Goal: Information Seeking & Learning: Learn about a topic

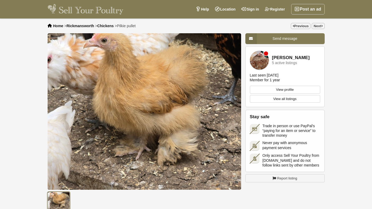
click at [56, 26] on span "Home" at bounding box center [58, 26] width 10 height 4
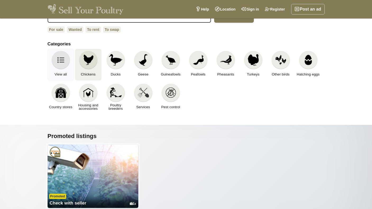
scroll to position [34, 0]
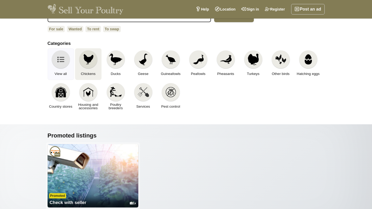
click at [88, 62] on img at bounding box center [88, 60] width 12 height 12
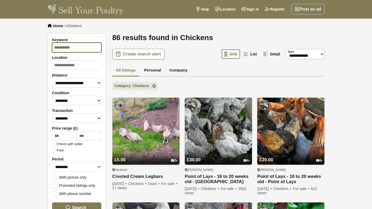
click at [76, 48] on input "Keyword" at bounding box center [76, 48] width 49 height 10
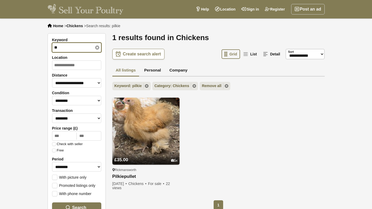
type input "*"
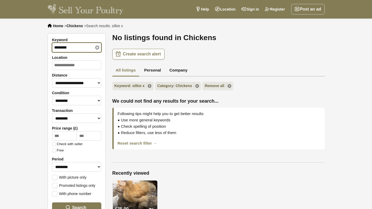
type input "********"
click at [59, 25] on span "Home" at bounding box center [58, 26] width 10 height 4
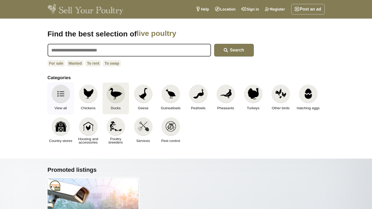
click at [114, 93] on img at bounding box center [115, 94] width 13 height 12
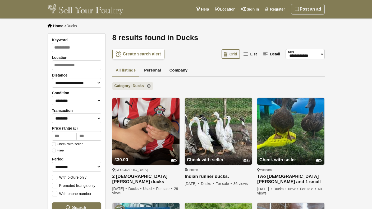
click at [58, 25] on span "Home" at bounding box center [58, 26] width 10 height 4
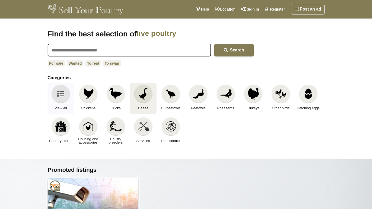
click at [143, 92] on img at bounding box center [143, 94] width 12 height 12
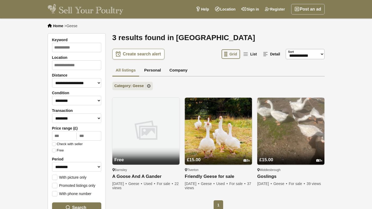
click at [58, 25] on span "Home" at bounding box center [58, 26] width 10 height 4
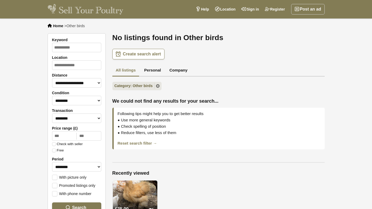
click at [60, 25] on span "Home" at bounding box center [58, 26] width 10 height 4
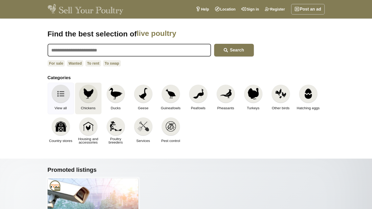
click at [89, 97] on img at bounding box center [88, 94] width 12 height 12
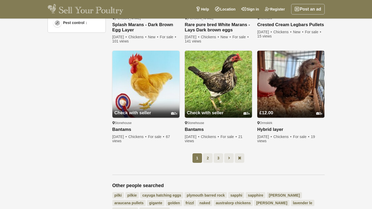
scroll to position [362, 0]
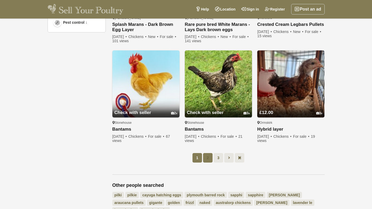
click at [207, 157] on link "2" at bounding box center [208, 158] width 10 height 10
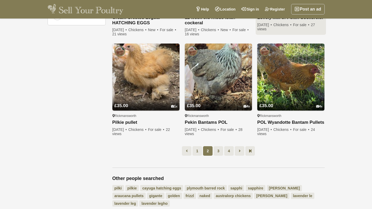
scroll to position [369, 0]
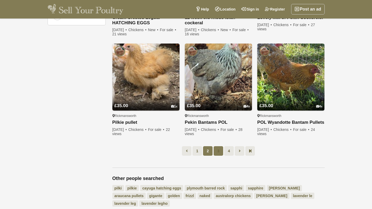
click at [217, 149] on link "3" at bounding box center [218, 151] width 10 height 10
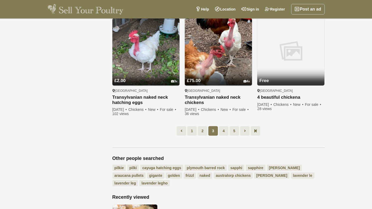
scroll to position [395, 0]
click at [222, 130] on link "4" at bounding box center [224, 131] width 10 height 10
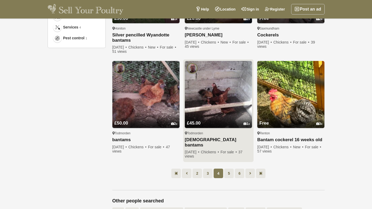
scroll to position [347, 0]
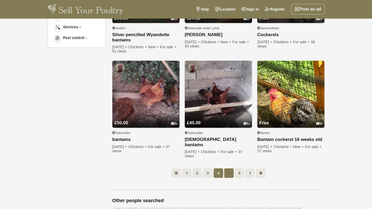
click at [228, 168] on link "5" at bounding box center [229, 173] width 10 height 10
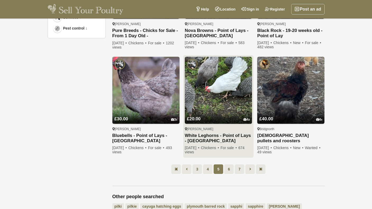
scroll to position [358, 0]
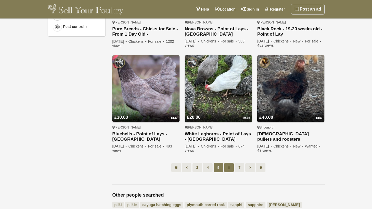
click at [230, 167] on link "6" at bounding box center [229, 168] width 10 height 10
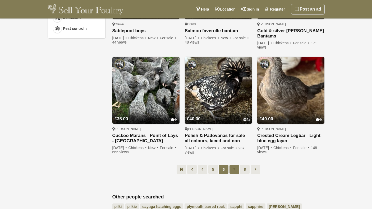
scroll to position [355, 0]
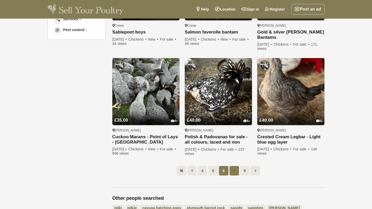
click at [235, 166] on link "7" at bounding box center [234, 171] width 10 height 10
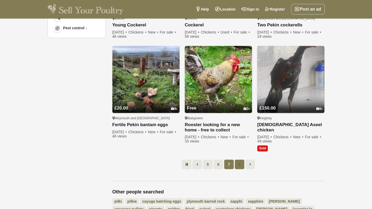
scroll to position [357, 0]
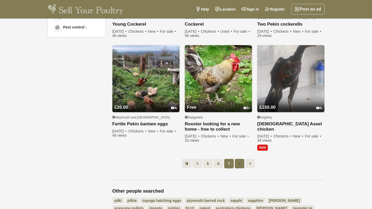
click at [239, 159] on link "8" at bounding box center [240, 164] width 10 height 10
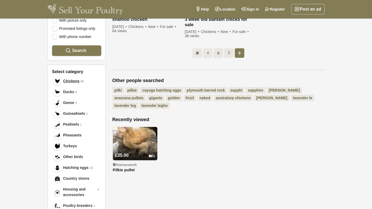
scroll to position [144, 0]
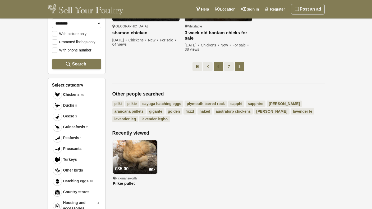
click at [220, 67] on link "6" at bounding box center [218, 67] width 10 height 10
click at [219, 67] on link "6" at bounding box center [218, 67] width 10 height 10
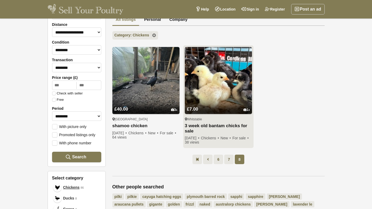
scroll to position [52, 0]
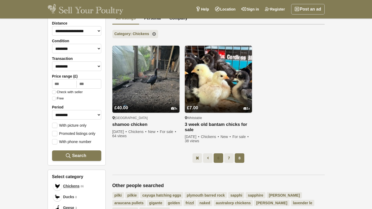
click at [218, 157] on link "6" at bounding box center [218, 158] width 10 height 10
click at [216, 158] on link "6" at bounding box center [218, 158] width 10 height 10
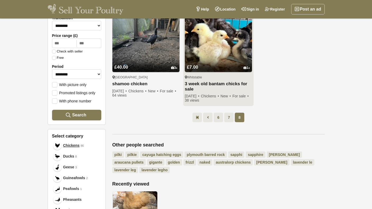
scroll to position [96, 0]
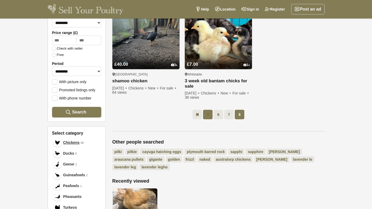
click at [207, 115] on icon at bounding box center [208, 114] width 2 height 5
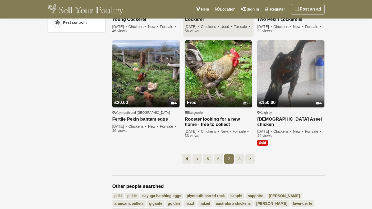
scroll to position [362, 0]
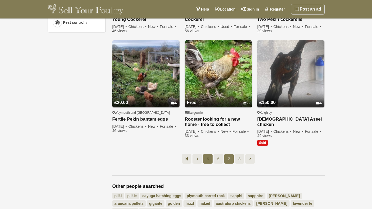
click at [207, 154] on link "5" at bounding box center [208, 159] width 10 height 10
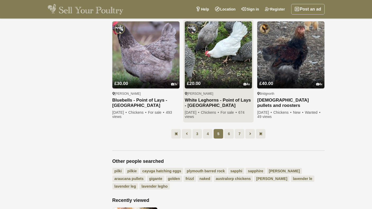
scroll to position [392, 0]
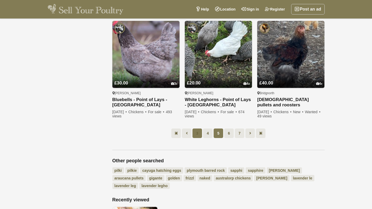
click at [198, 132] on link "3" at bounding box center [197, 134] width 10 height 10
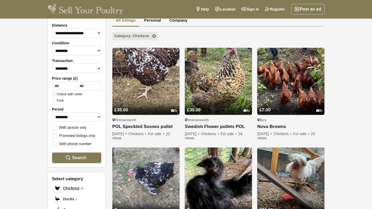
scroll to position [52, 0]
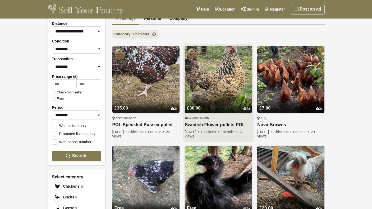
click at [217, 83] on img at bounding box center [218, 79] width 67 height 67
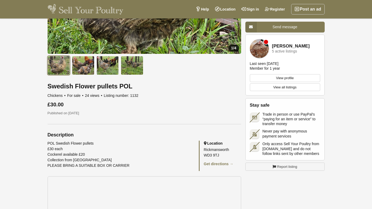
scroll to position [136, 0]
click at [84, 63] on img at bounding box center [83, 65] width 22 height 19
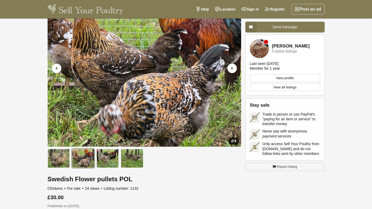
scroll to position [53, 0]
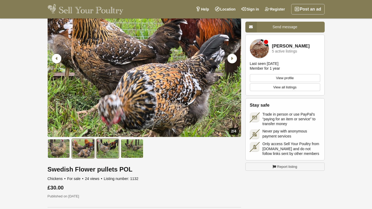
click at [107, 152] on img at bounding box center [107, 148] width 22 height 19
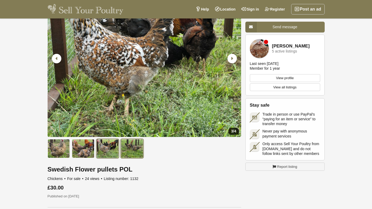
click at [131, 149] on img at bounding box center [132, 148] width 22 height 19
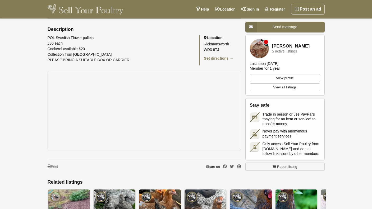
scroll to position [243, 0]
